Goal: Use online tool/utility

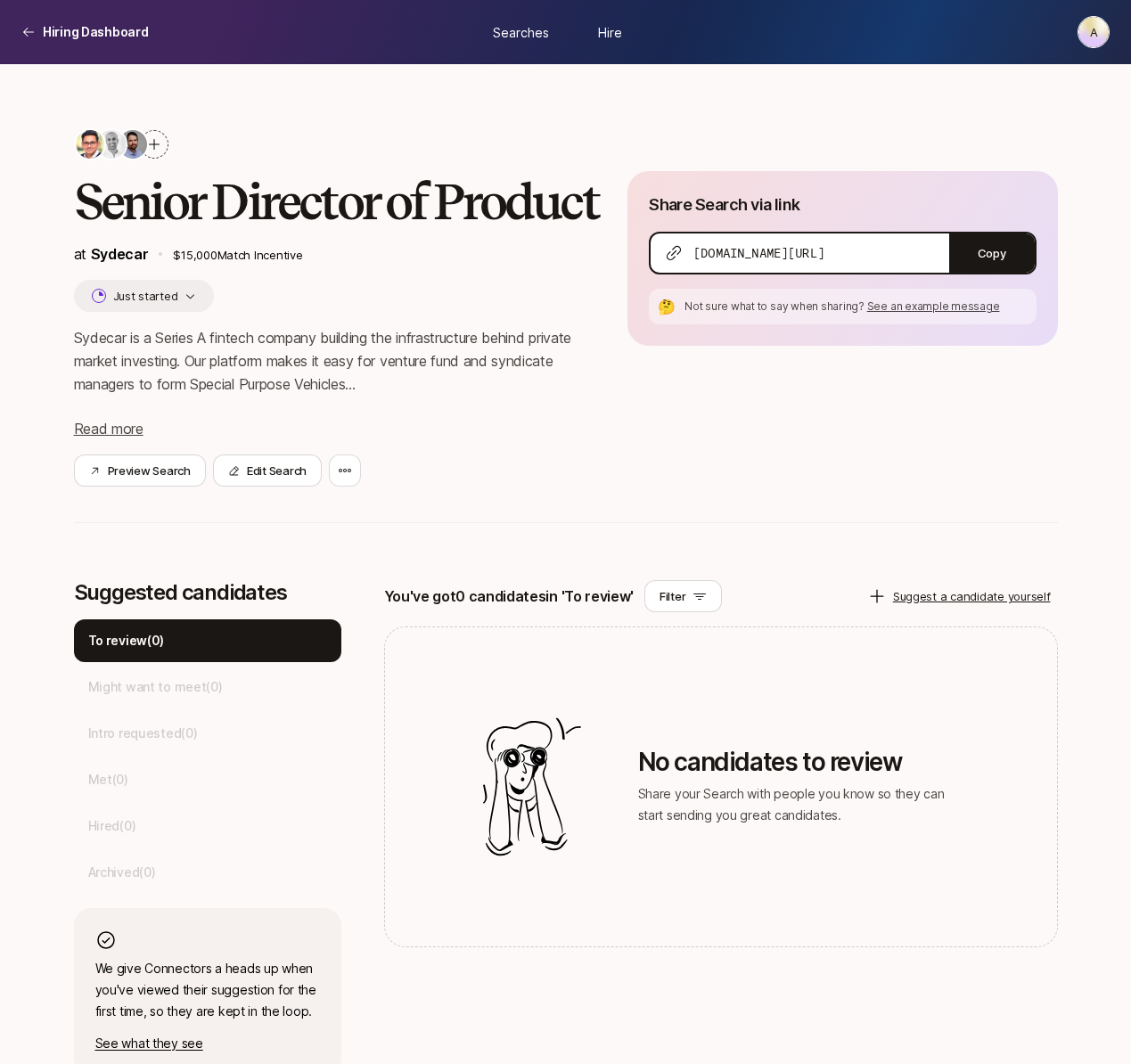
click at [288, 395] on p "Sydecar is a Series A fintech company building the infrastructure behind privat…" at bounding box center [336, 361] width 526 height 70
click at [246, 487] on button "Edit Search" at bounding box center [267, 470] width 109 height 32
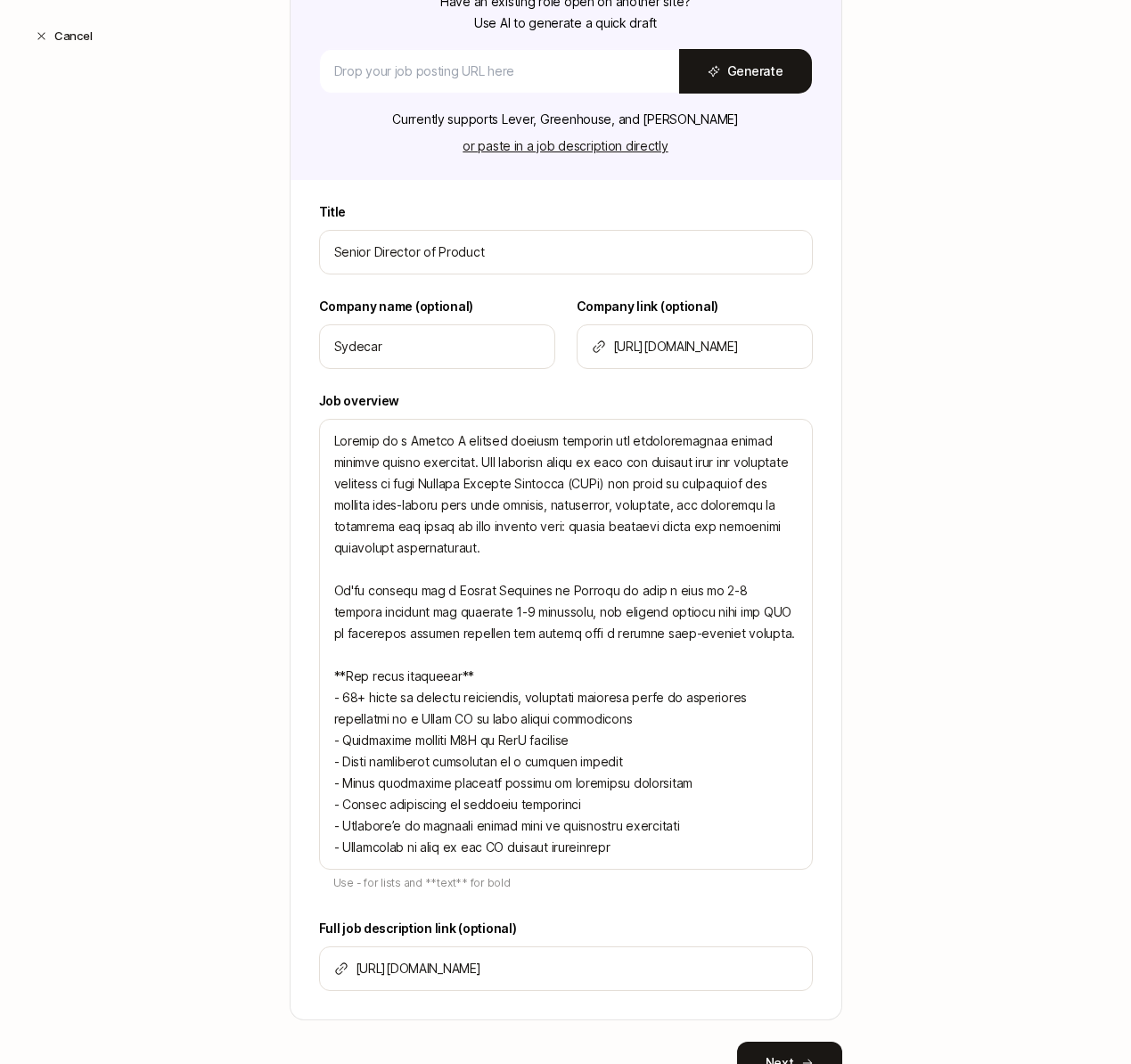
scroll to position [351, 0]
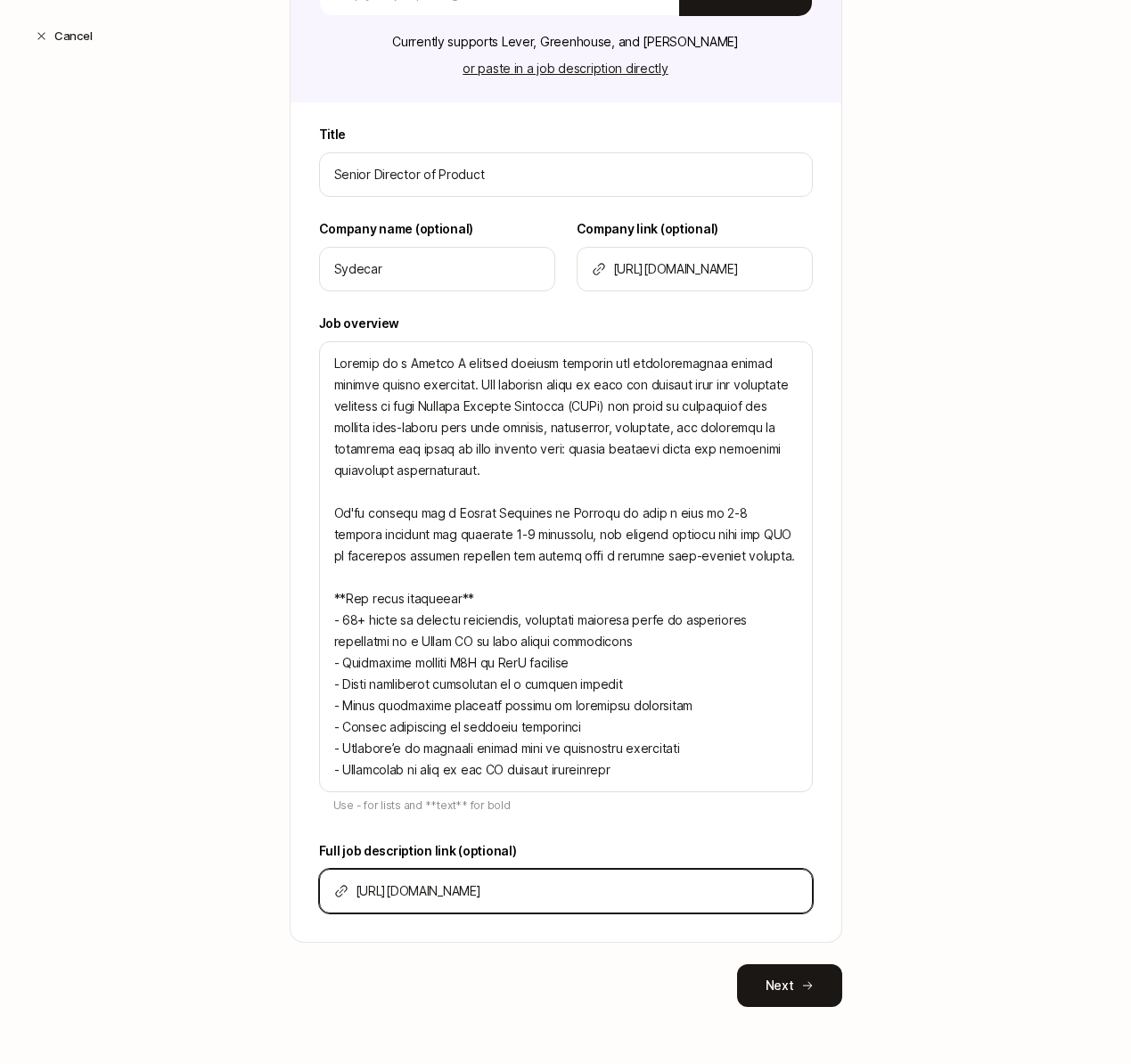
click at [514, 891] on input "[URL][DOMAIN_NAME]" at bounding box center [576, 890] width 442 height 21
paste input "[DOMAIN_NAME][URL]"
type input "[URL][DOMAIN_NAME]"
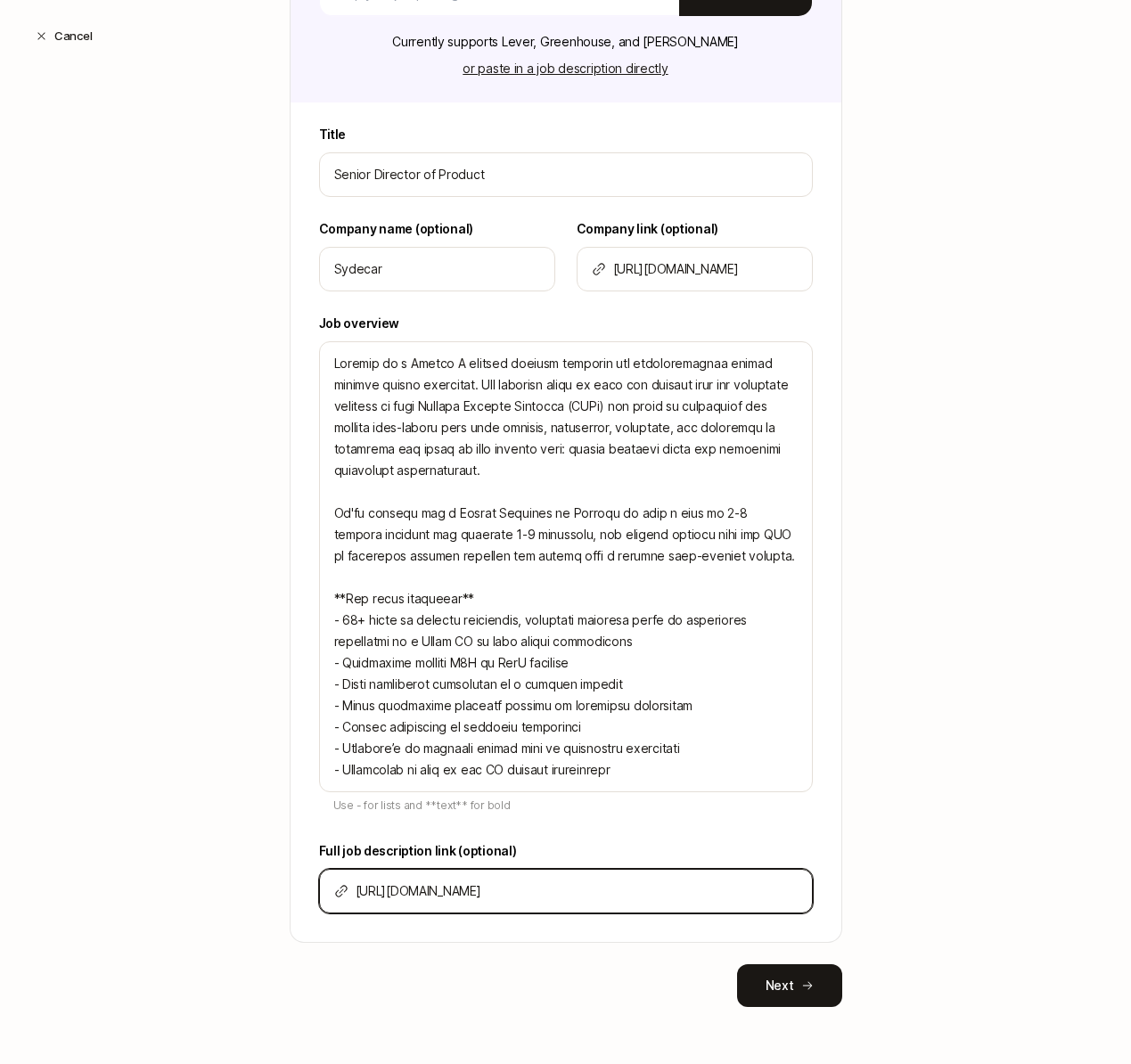
type textarea "x"
click at [794, 981] on button "Next" at bounding box center [789, 985] width 105 height 43
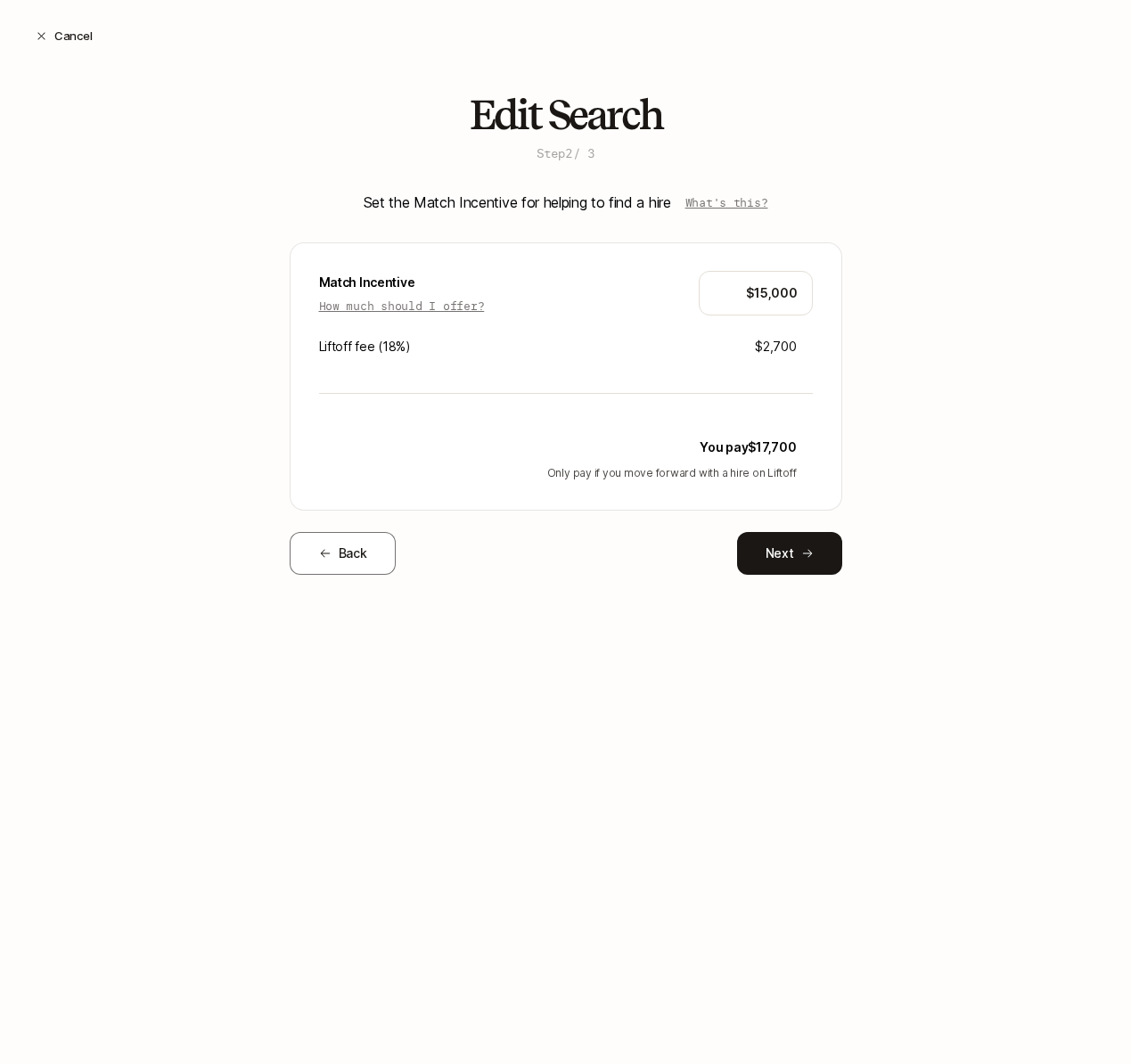
scroll to position [0, 0]
click at [766, 288] on input "$15,000" at bounding box center [756, 293] width 84 height 21
type input "$10,000"
click at [795, 554] on button "Next" at bounding box center [789, 553] width 105 height 43
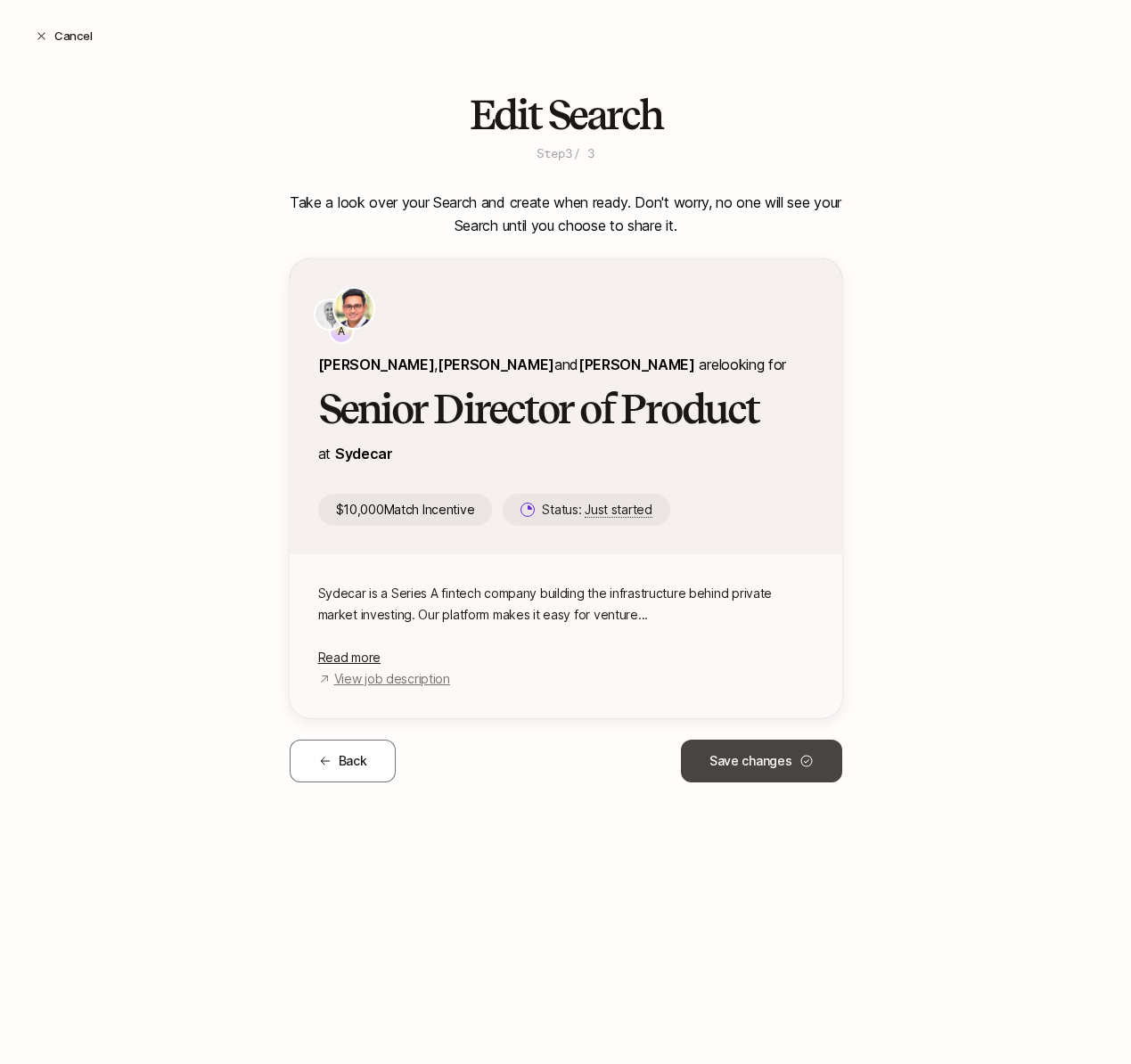
click at [743, 740] on button "Save changes" at bounding box center [761, 761] width 161 height 43
